Goal: Task Accomplishment & Management: Manage account settings

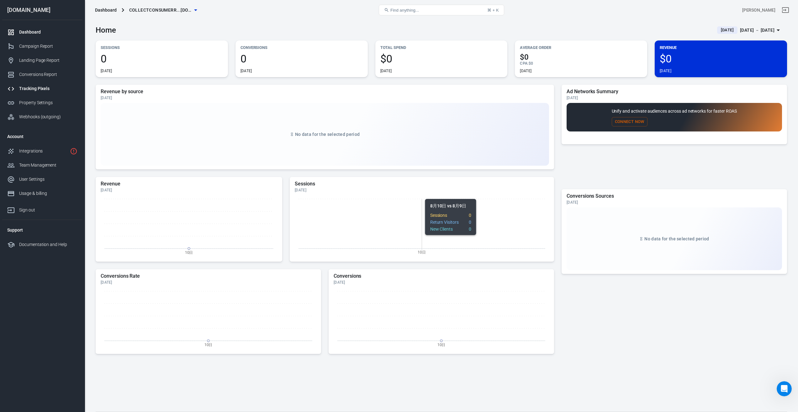
scroll to position [1, 0]
click at [192, 10] on icon "button" at bounding box center [196, 10] width 8 height 8
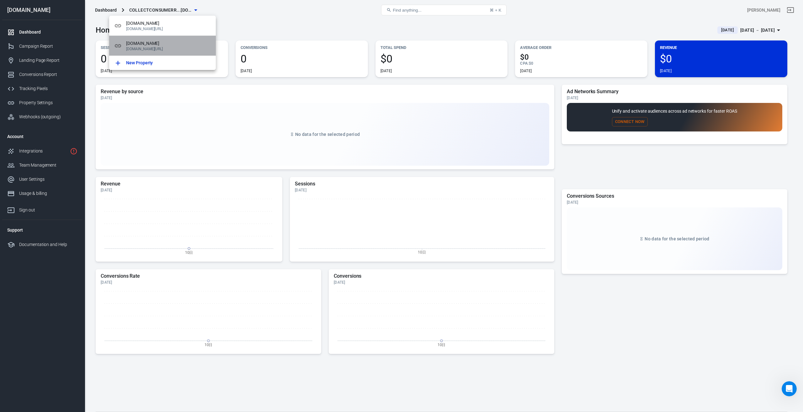
click at [166, 50] on p "[DOMAIN_NAME][URL]" at bounding box center [168, 49] width 85 height 4
click at [167, 47] on p "[DOMAIN_NAME][URL]" at bounding box center [168, 49] width 85 height 4
click at [281, 19] on div at bounding box center [401, 206] width 803 height 412
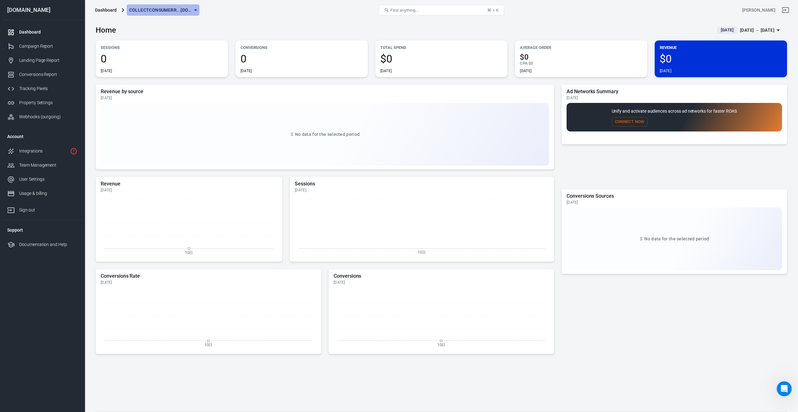
click at [195, 12] on icon "button" at bounding box center [196, 10] width 8 height 8
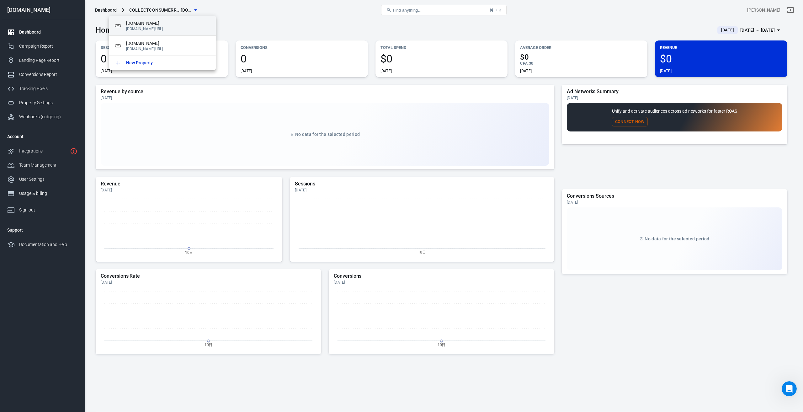
click at [171, 26] on span "[DOMAIN_NAME]" at bounding box center [168, 23] width 85 height 7
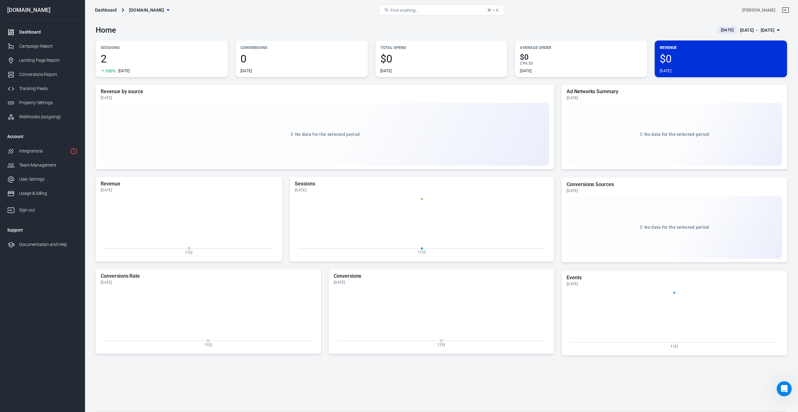
click at [164, 10] on span "[DOMAIN_NAME]" at bounding box center [146, 10] width 35 height 8
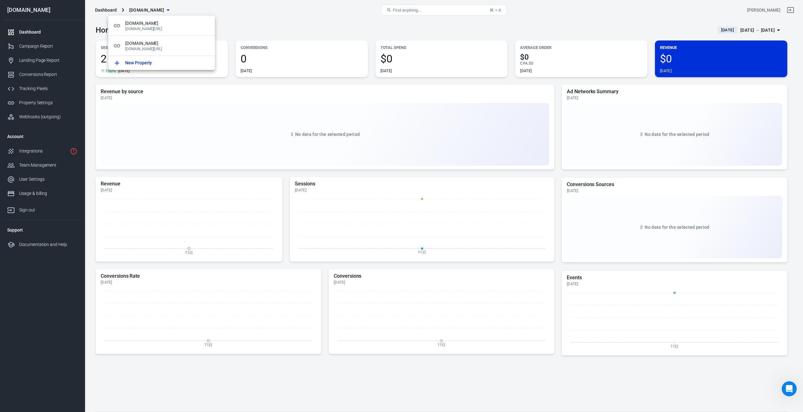
click at [262, 23] on div at bounding box center [401, 206] width 803 height 412
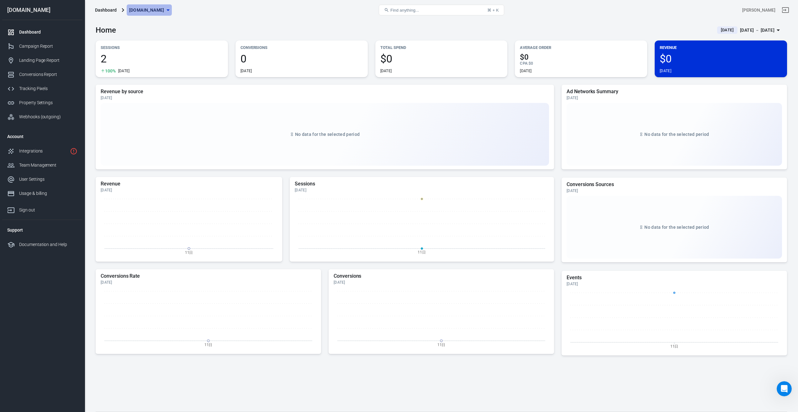
click at [172, 10] on icon "button" at bounding box center [168, 10] width 8 height 8
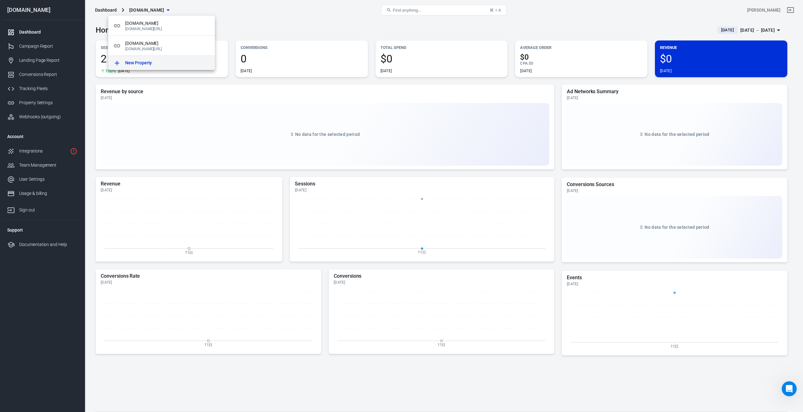
click at [132, 61] on p "New Property" at bounding box center [138, 63] width 27 height 7
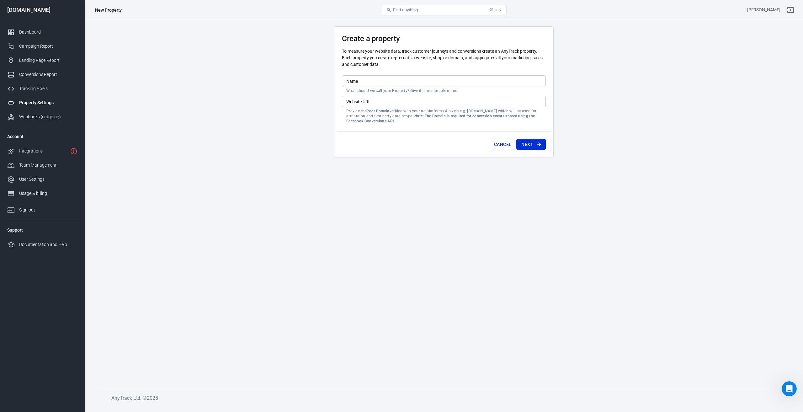
click at [381, 101] on input "Website URL" at bounding box center [444, 102] width 204 height 12
paste input "[URL][DOMAIN_NAME]"
drag, startPoint x: 361, startPoint y: 101, endPoint x: 412, endPoint y: 100, distance: 51.8
click at [412, 100] on input "[URL][DOMAIN_NAME]" at bounding box center [444, 102] width 204 height 12
type input "[URL][DOMAIN_NAME]"
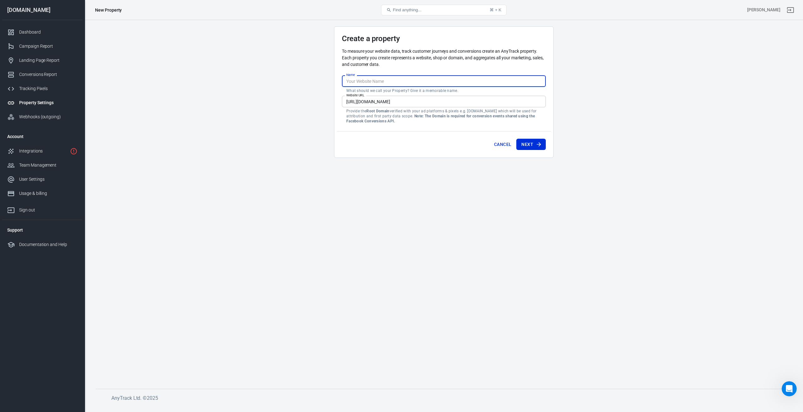
click at [372, 81] on input "Name" at bounding box center [444, 81] width 204 height 12
paste input "[DOMAIN_NAME]"
type input "[DOMAIN_NAME]"
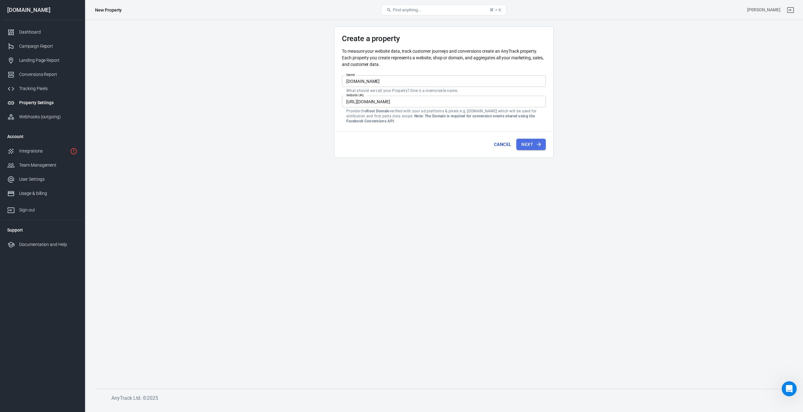
click at [533, 144] on button "Next" at bounding box center [530, 145] width 29 height 12
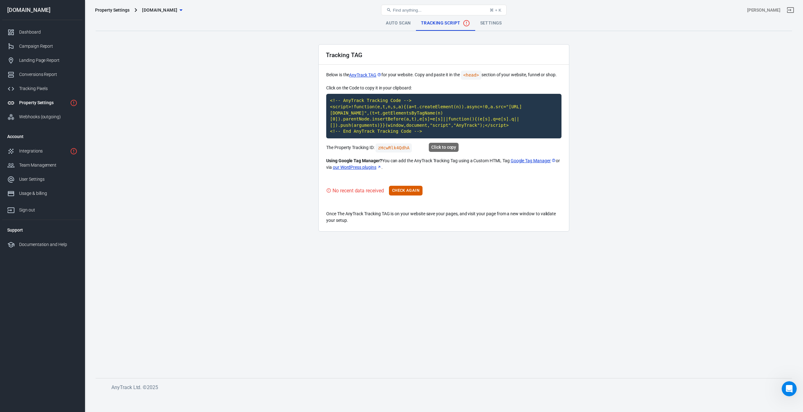
click at [389, 117] on code "<!-- AnyTrack Tracking Code --> <script>!function(e,t,n,s,a){(a=t.createElement…" at bounding box center [443, 116] width 235 height 45
click at [409, 192] on button "Check Again" at bounding box center [406, 191] width 34 height 10
click at [487, 22] on link "Settings" at bounding box center [486, 23] width 32 height 15
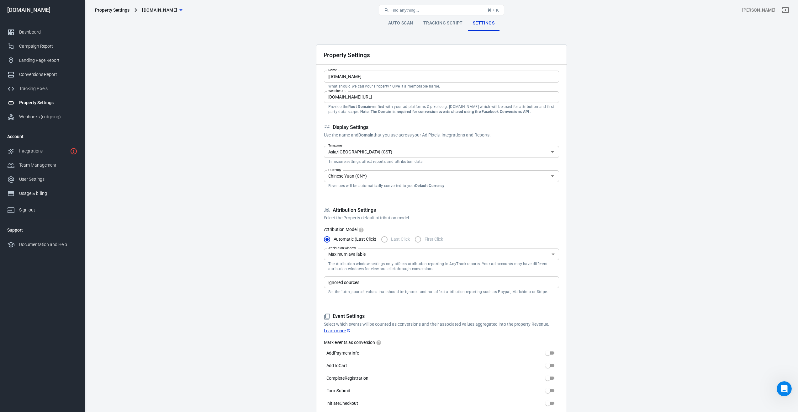
click at [393, 154] on input "Asia/[GEOGRAPHIC_DATA] (CST)" at bounding box center [436, 152] width 221 height 8
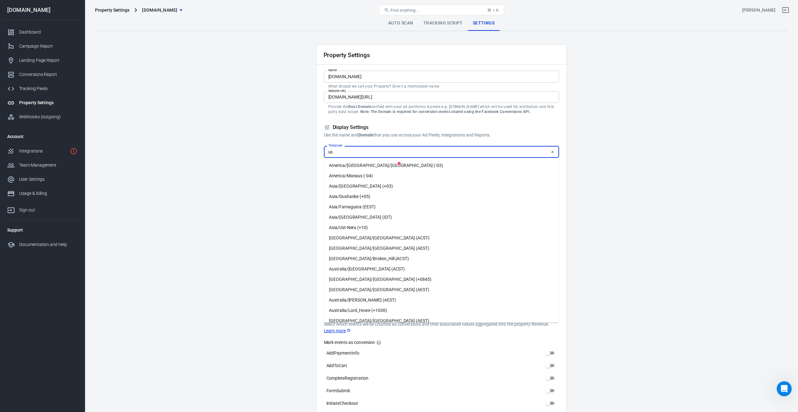
type input "u"
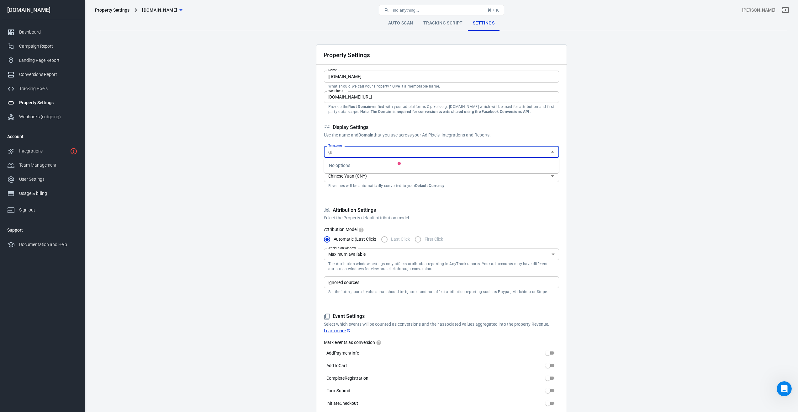
type input "g"
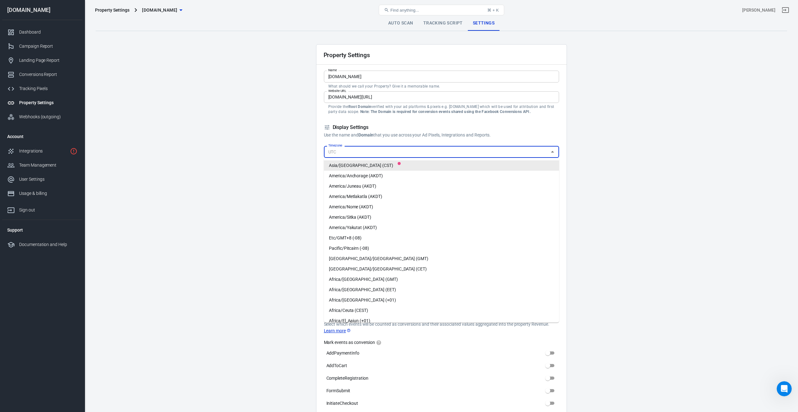
type input "p"
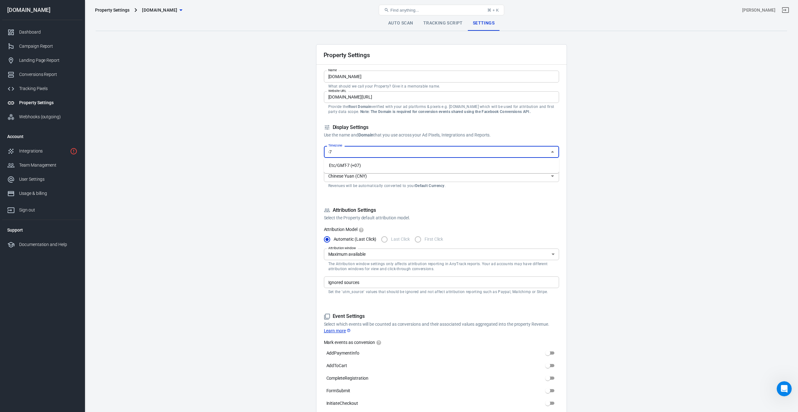
click at [346, 168] on li "Etc/GMT-7 (+07)" at bounding box center [441, 165] width 235 height 10
type input "Etc/GMT-7 (+07)"
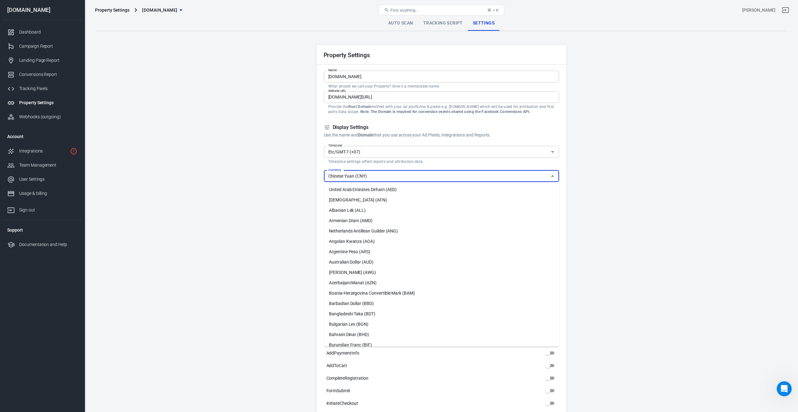
click at [382, 178] on input "Chinese Yuan (CNY)" at bounding box center [436, 176] width 221 height 8
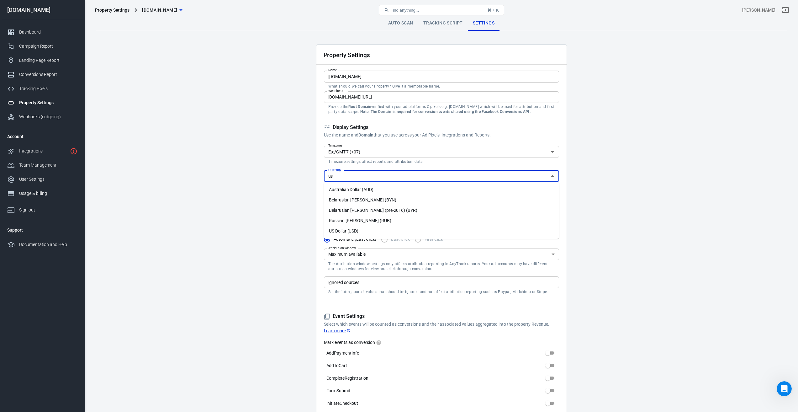
click at [355, 235] on li "US Dollar (USD)" at bounding box center [441, 231] width 235 height 10
type input "US Dollar (USD)"
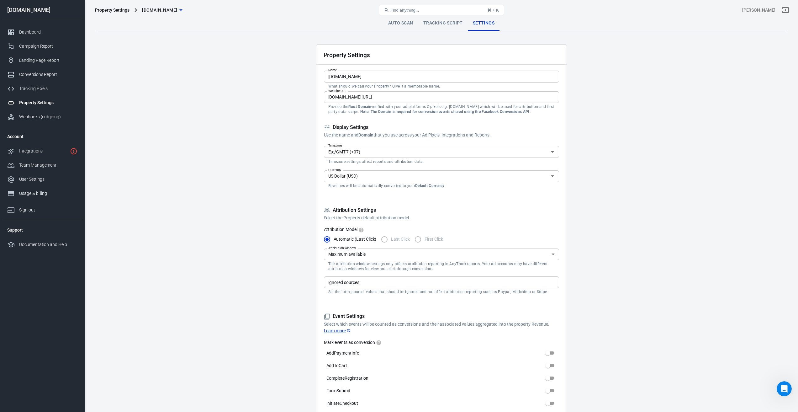
click at [241, 237] on main "Auto Scan Tracking Script Settings Property Settings Name [DOMAIN_NAME] Name Wh…" at bounding box center [442, 415] width 692 height 799
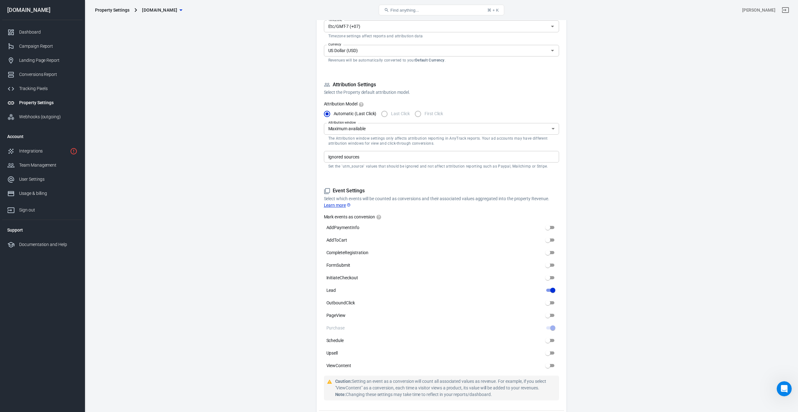
scroll to position [157, 0]
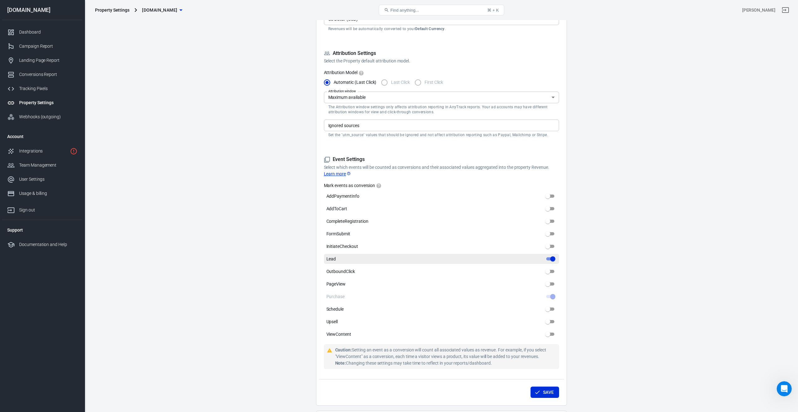
click at [549, 257] on input "Lead" at bounding box center [553, 259] width 23 height 8
checkbox input "false"
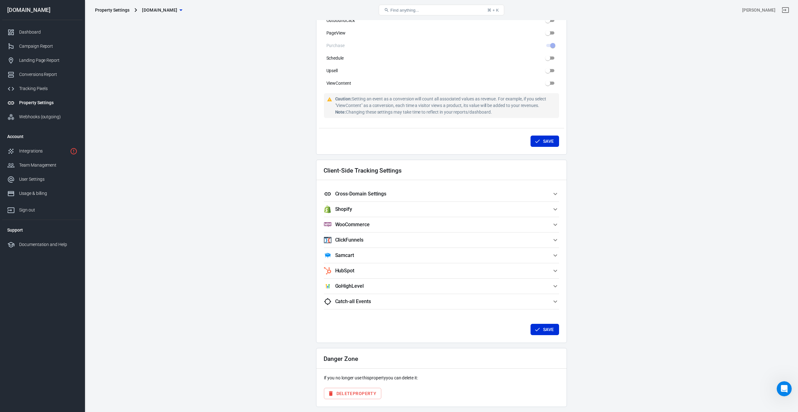
scroll to position [251, 0]
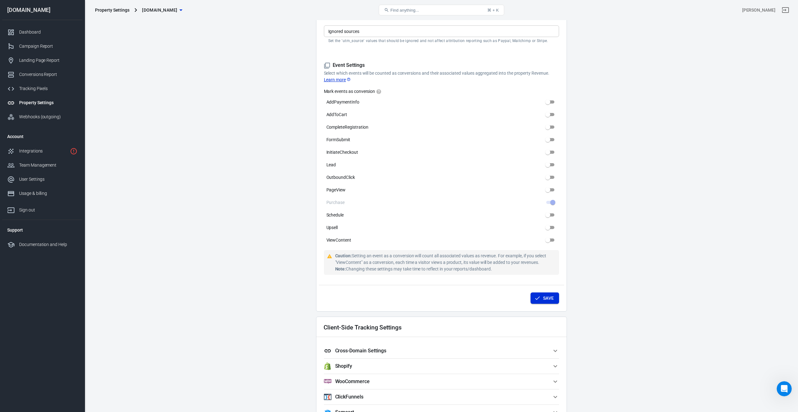
click at [541, 301] on button "Save" at bounding box center [545, 298] width 29 height 12
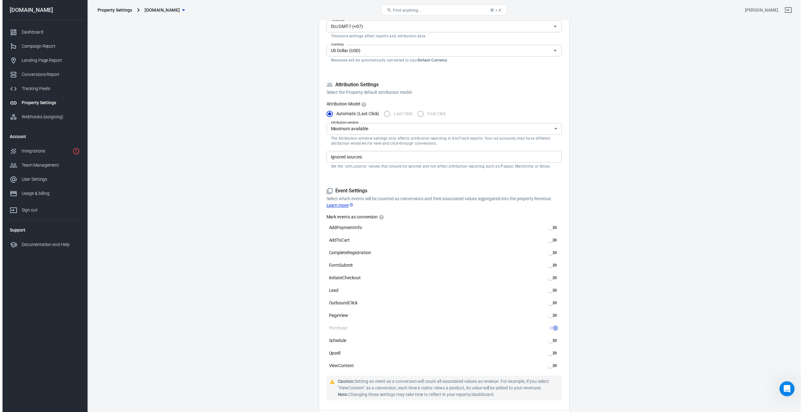
scroll to position [0, 0]
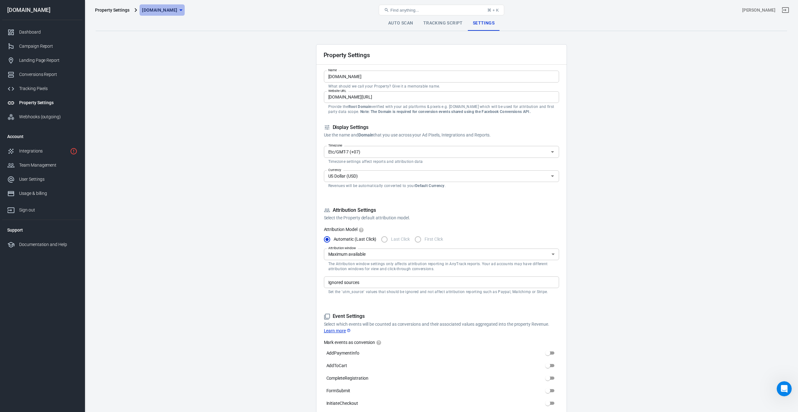
click at [183, 9] on icon "button" at bounding box center [180, 10] width 3 height 2
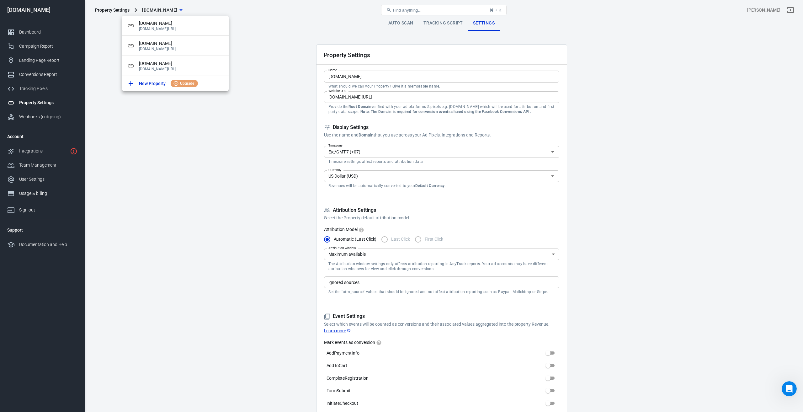
click at [215, 213] on div at bounding box center [401, 206] width 803 height 412
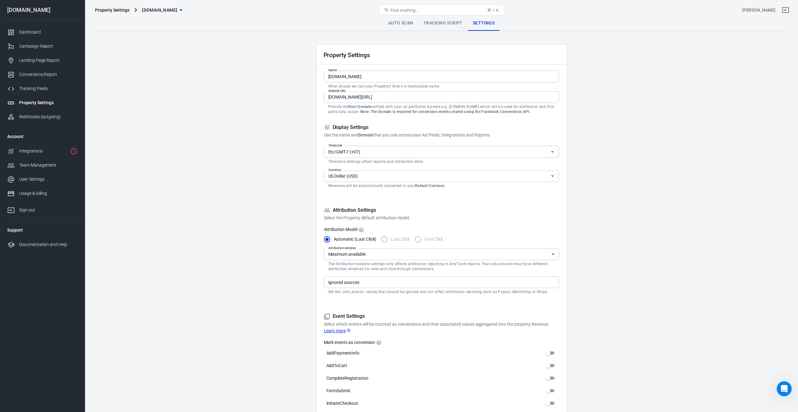
click at [401, 21] on link "Auto Scan" at bounding box center [400, 23] width 35 height 15
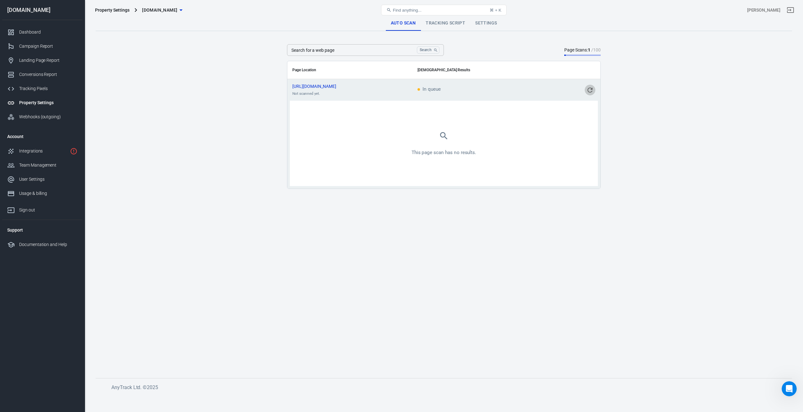
click at [590, 88] on icon "scrollable content" at bounding box center [590, 90] width 8 height 8
click at [37, 45] on div "Campaign Report" at bounding box center [48, 46] width 58 height 7
